Goal: Information Seeking & Learning: Find specific page/section

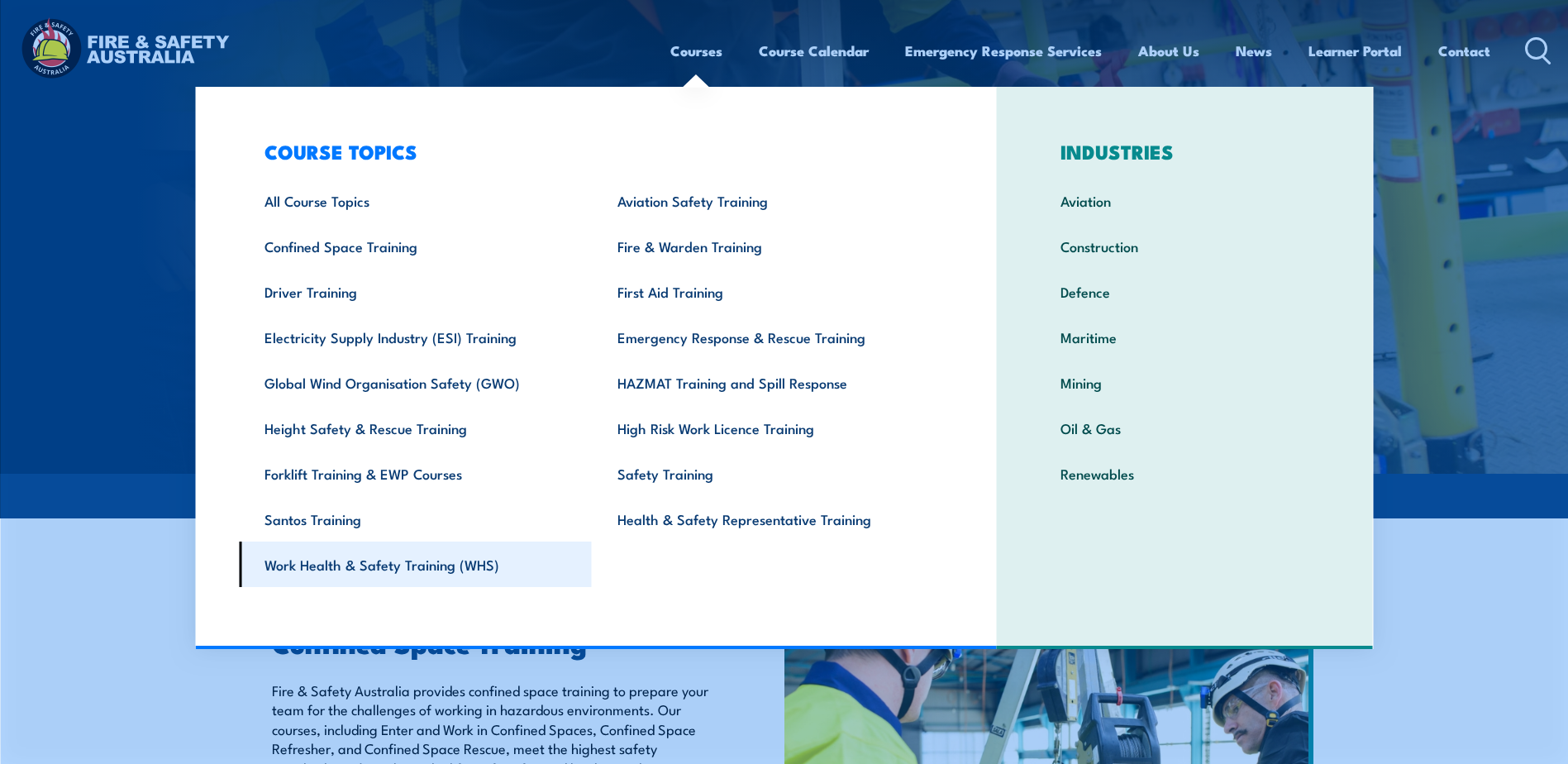
click at [363, 567] on link "Work Health & Safety Training (WHS)" at bounding box center [415, 564] width 353 height 45
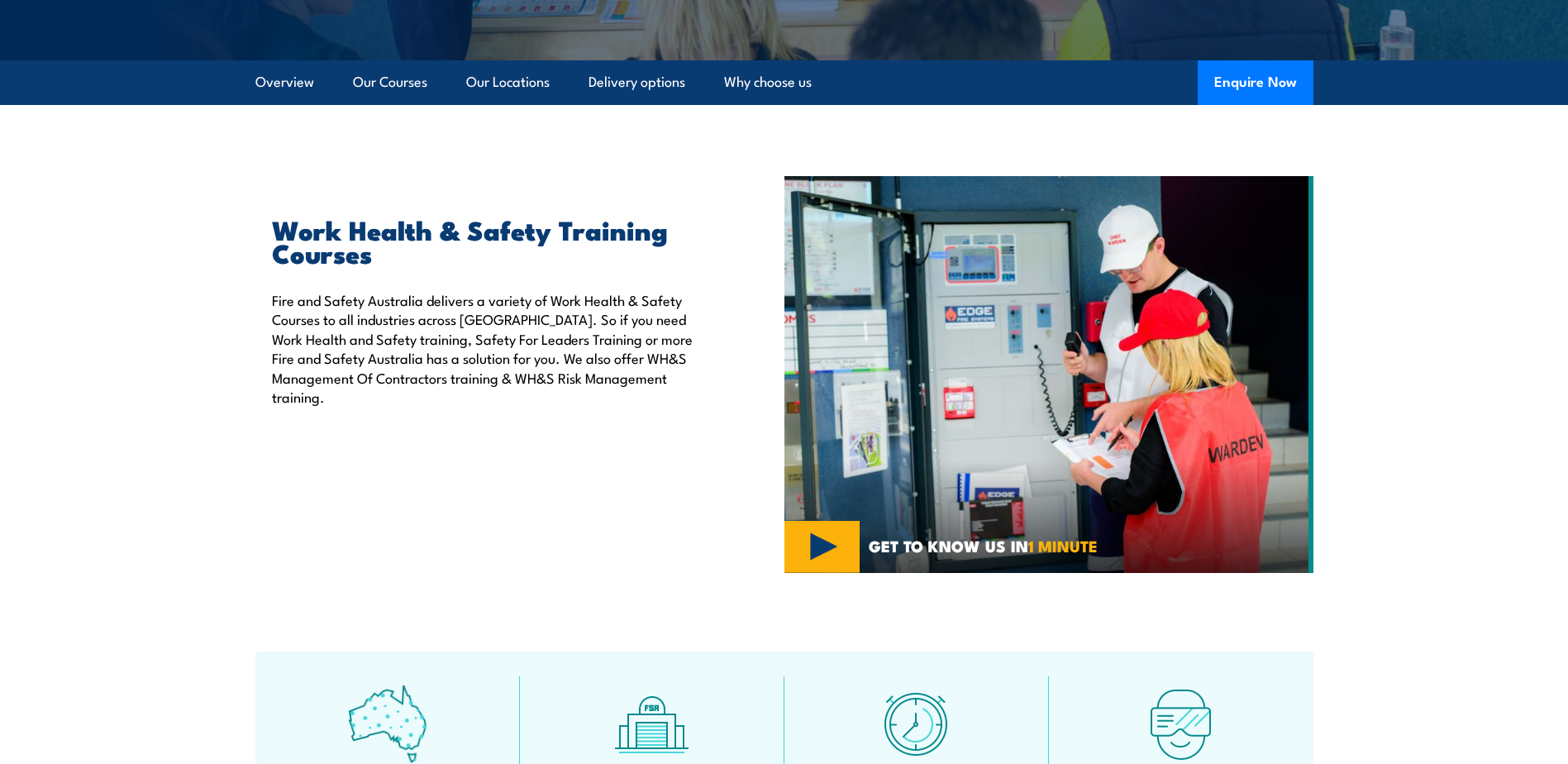
scroll to position [166, 0]
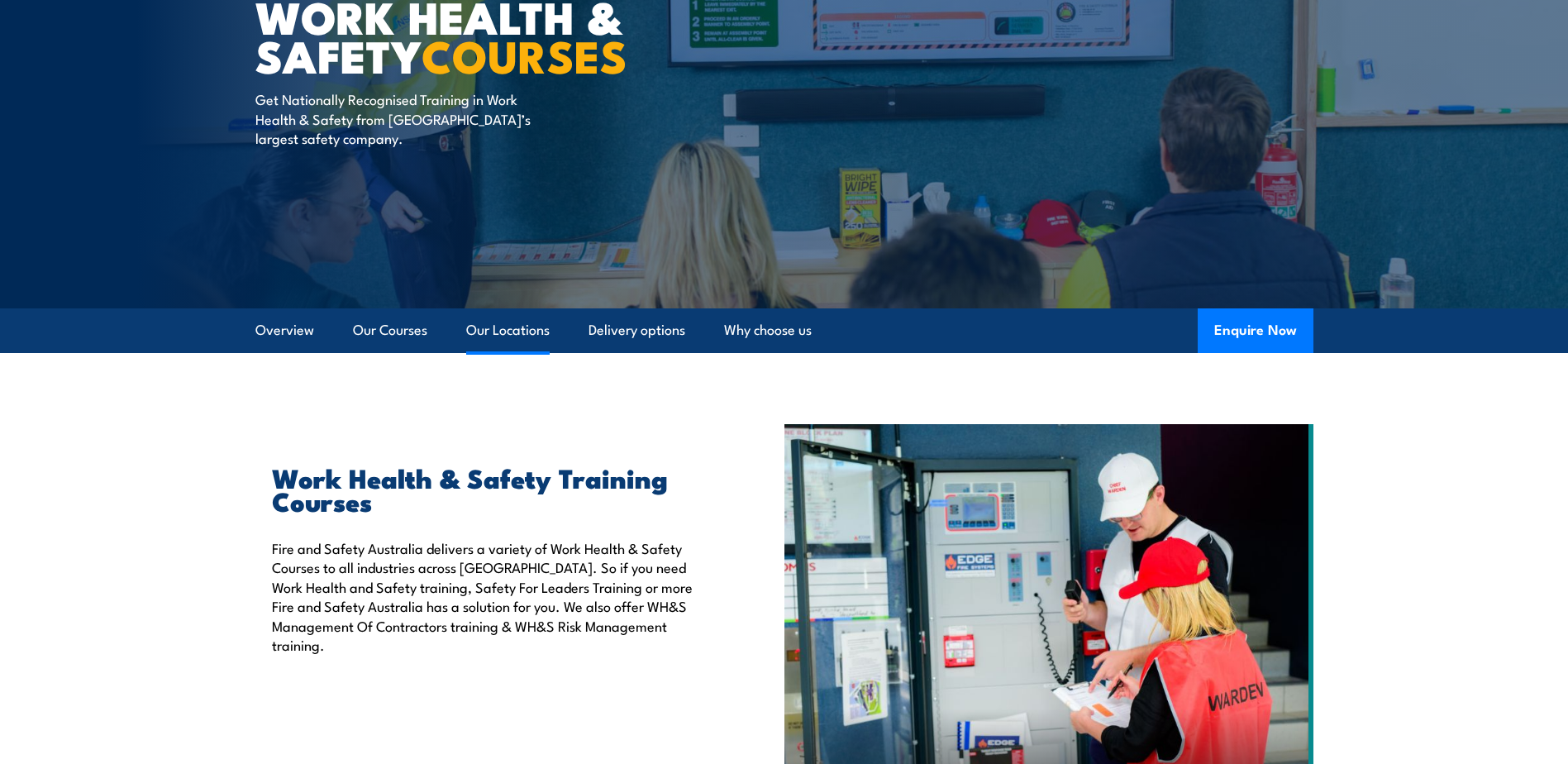
click at [493, 332] on link "Our Locations" at bounding box center [508, 330] width 84 height 44
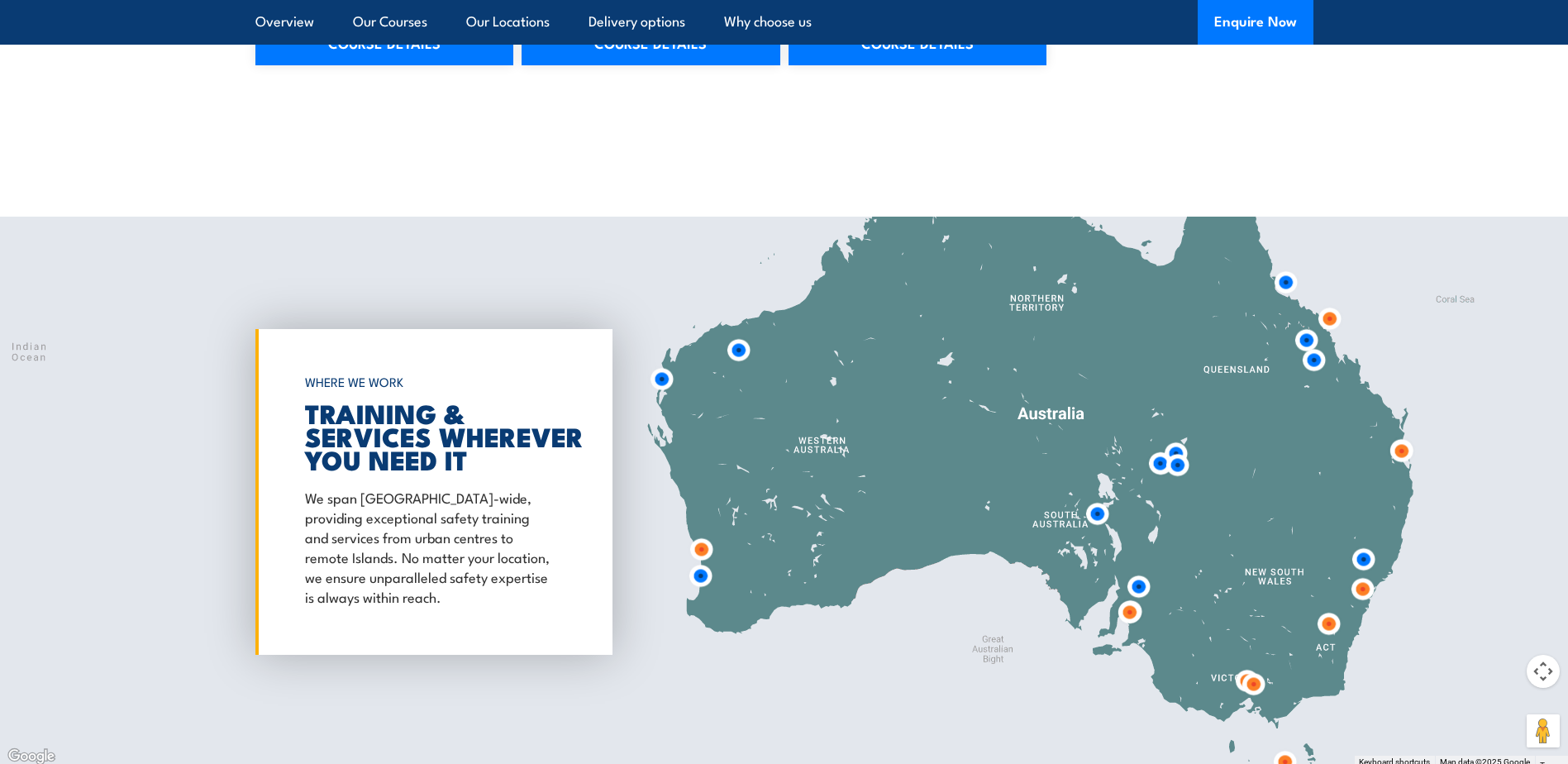
scroll to position [2229, 0]
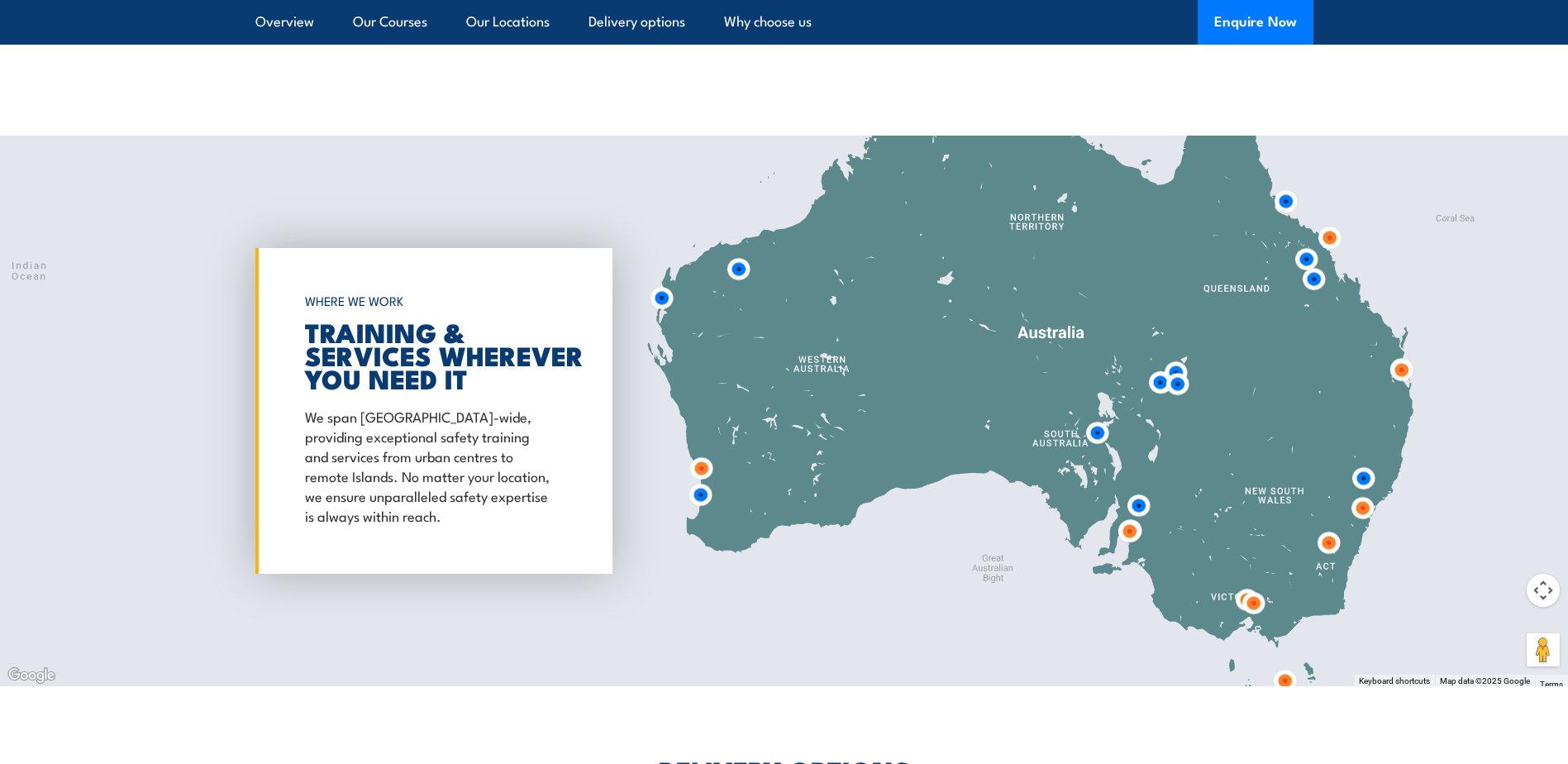
click at [1129, 516] on img at bounding box center [1130, 531] width 30 height 30
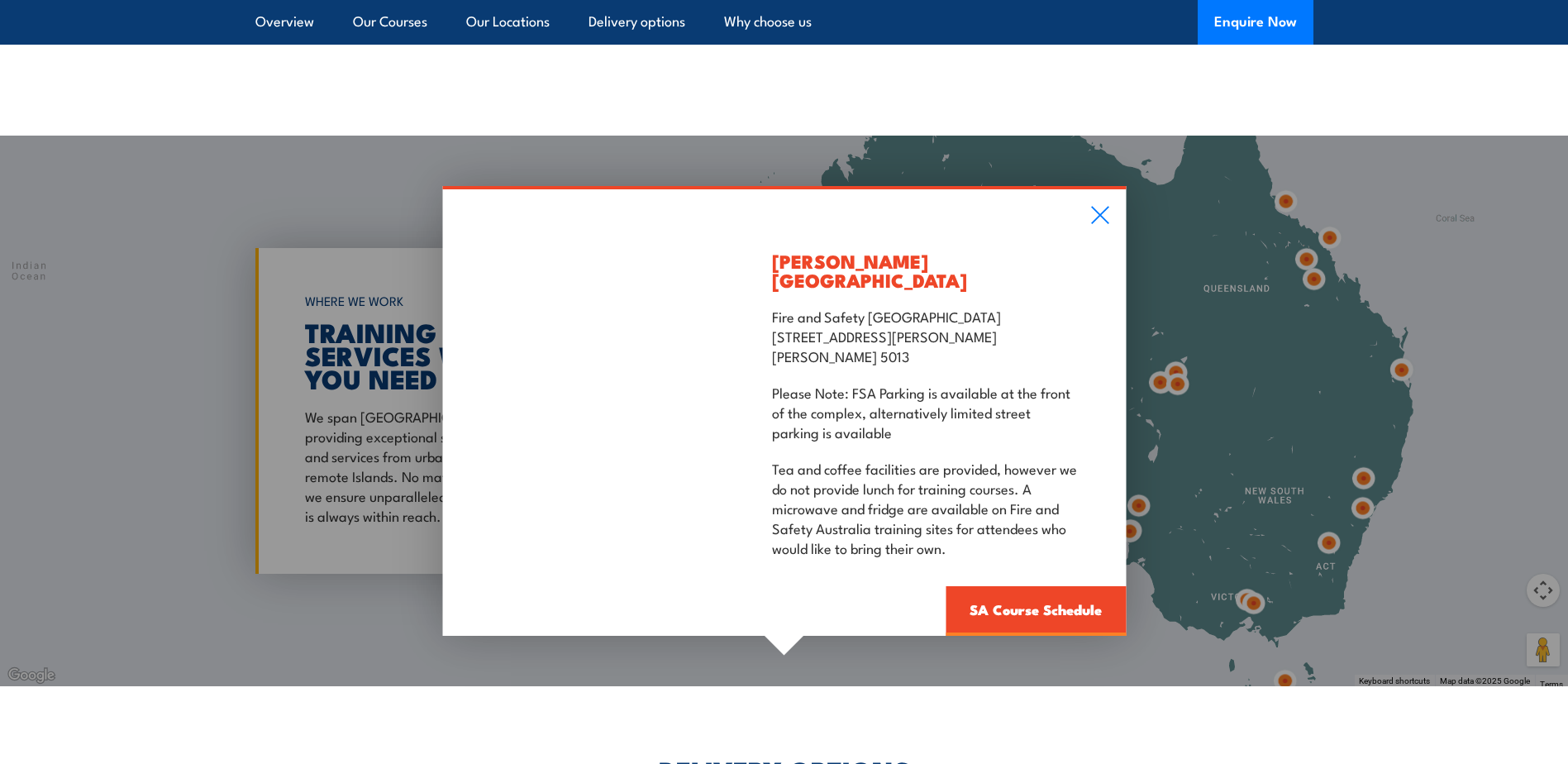
click at [379, 540] on div "[PERSON_NAME][GEOGRAPHIC_DATA] Fire and Safety Australia [STREET_ADDRESS][PERSO…" at bounding box center [784, 411] width 1568 height 551
click at [1097, 206] on icon at bounding box center [1099, 215] width 19 height 18
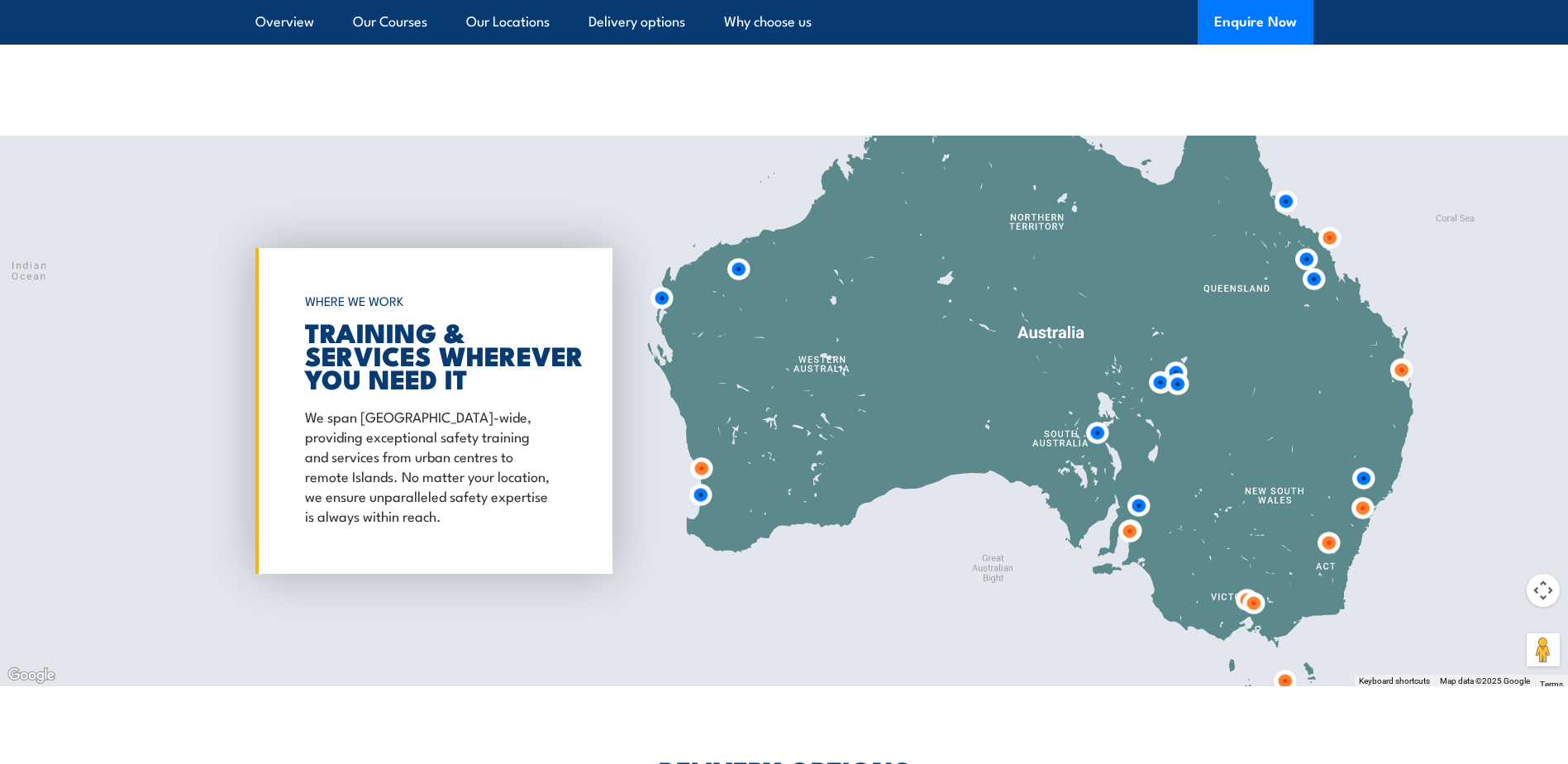
click at [1139, 490] on img at bounding box center [1139, 505] width 30 height 30
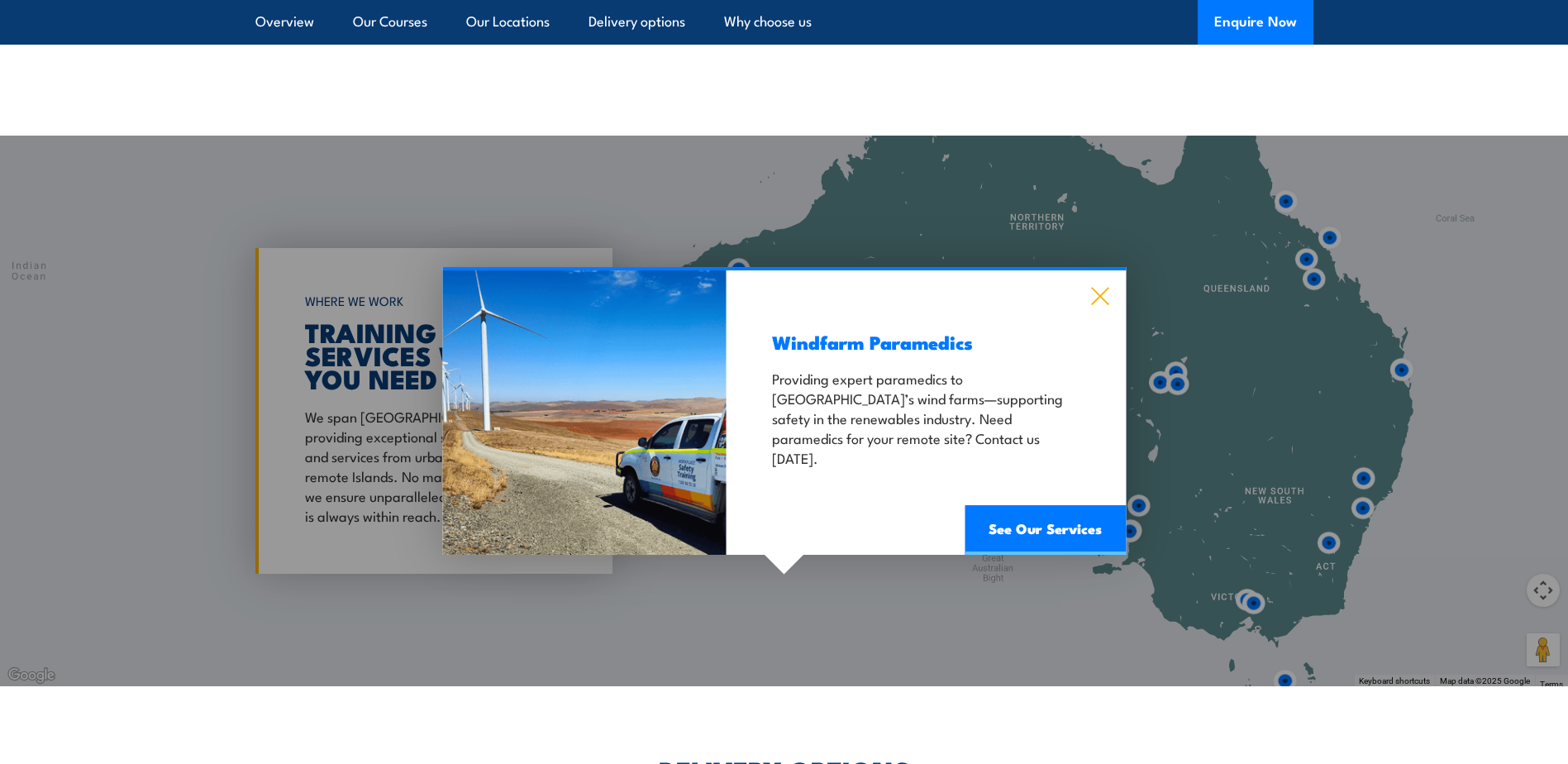
click at [1098, 288] on icon at bounding box center [1099, 296] width 17 height 17
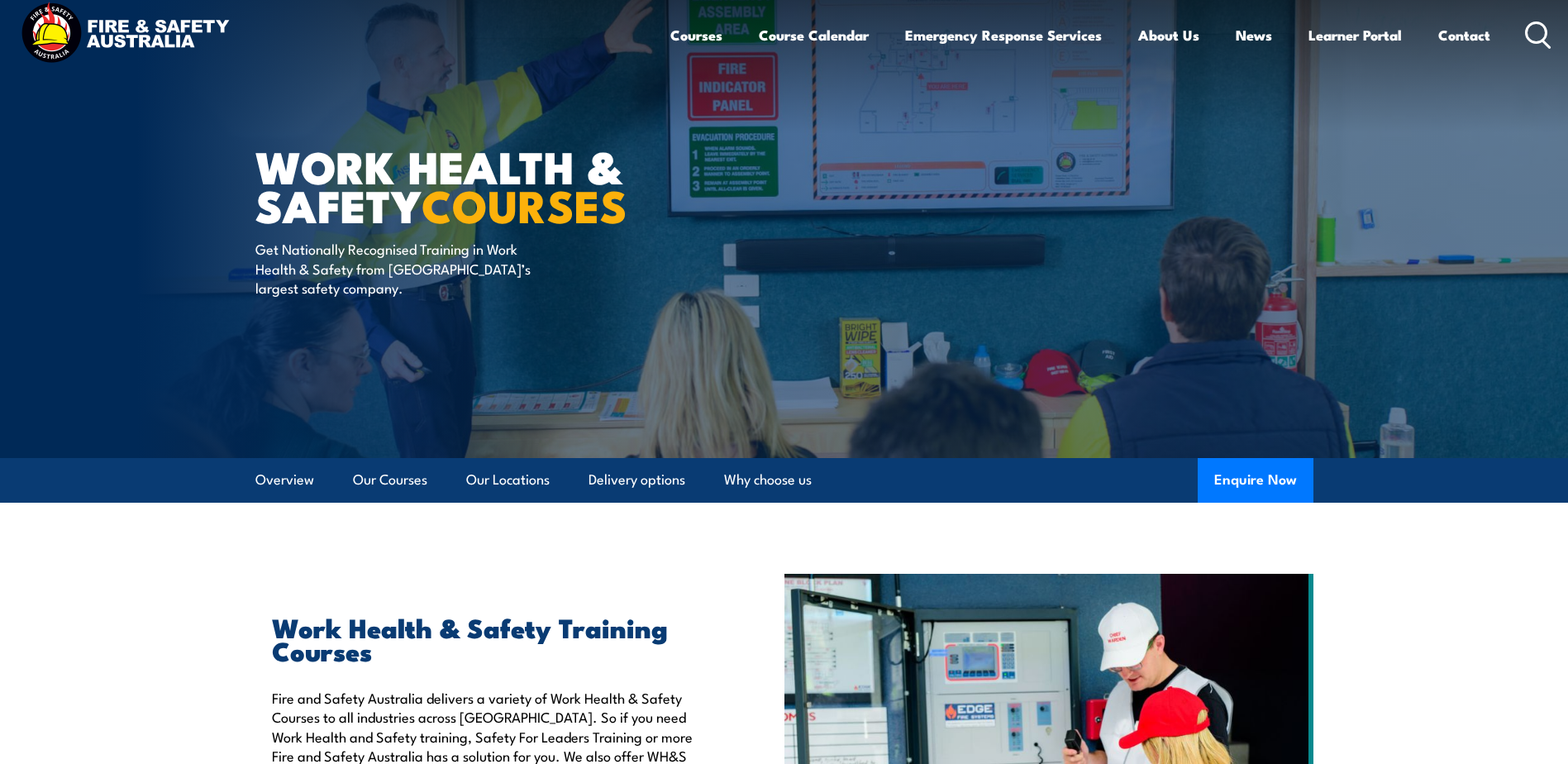
scroll to position [0, 0]
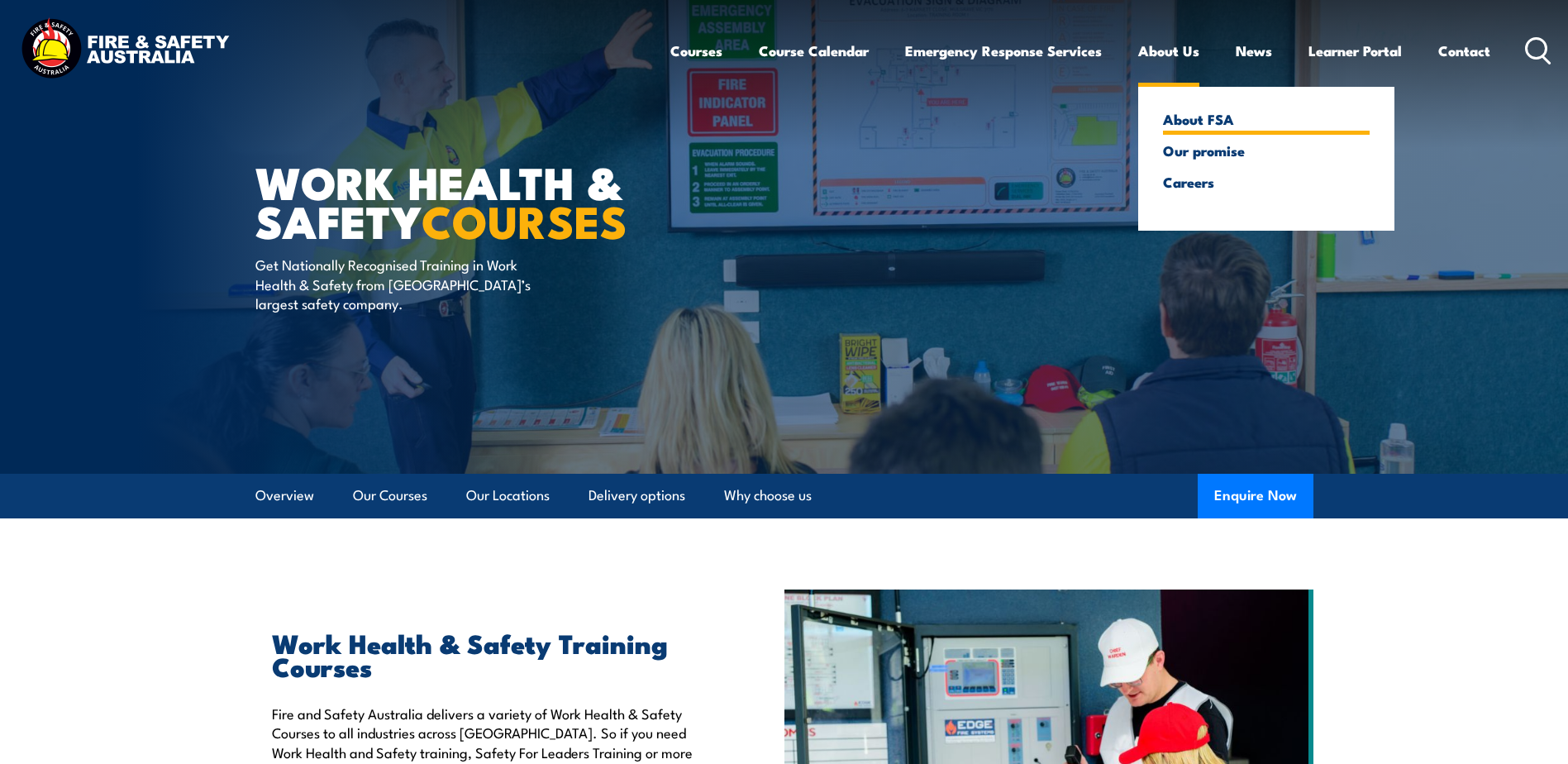
click at [1195, 121] on link "About FSA" at bounding box center [1266, 119] width 207 height 15
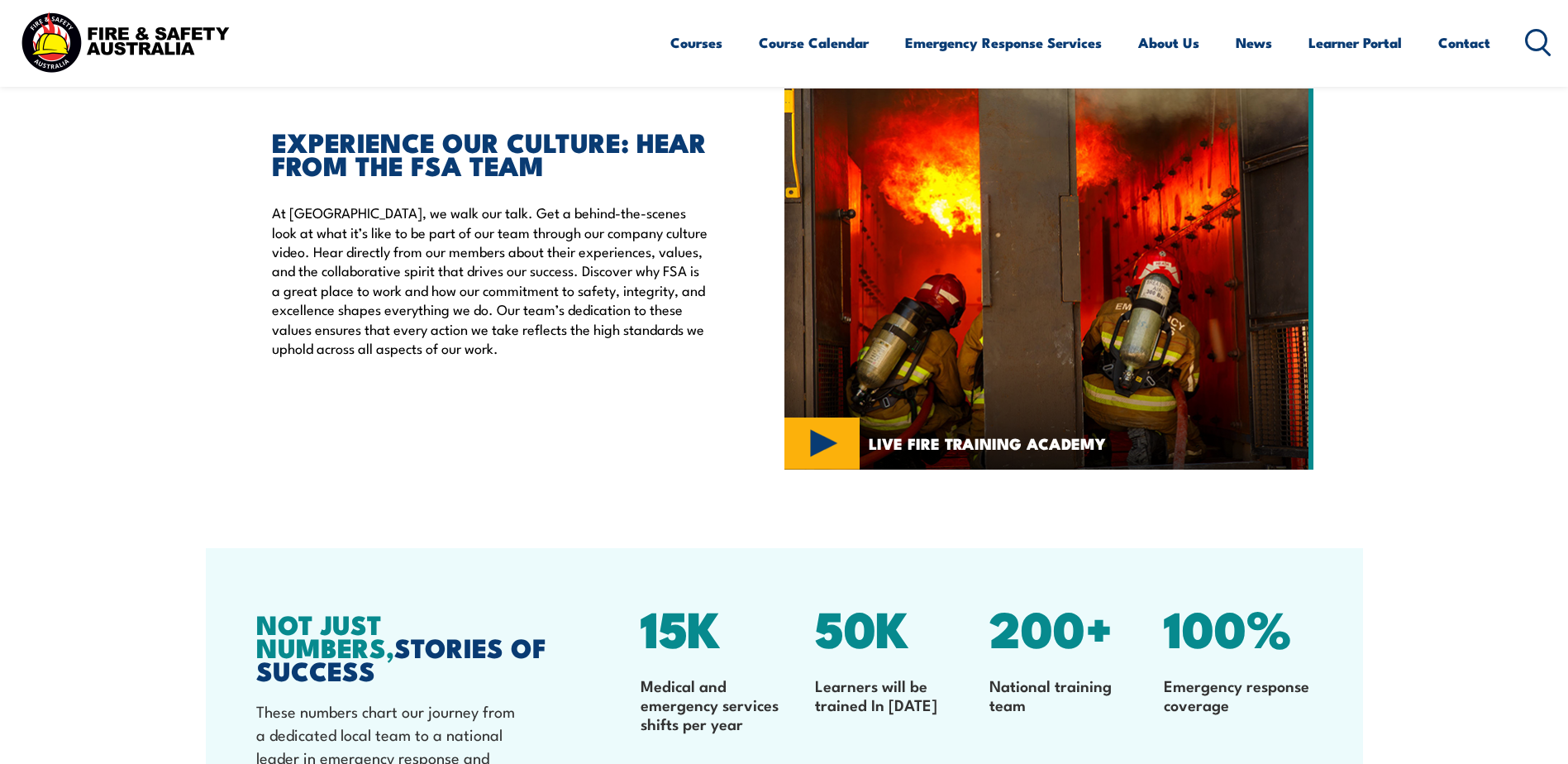
scroll to position [4466, 0]
